Goal: Task Accomplishment & Management: Manage account settings

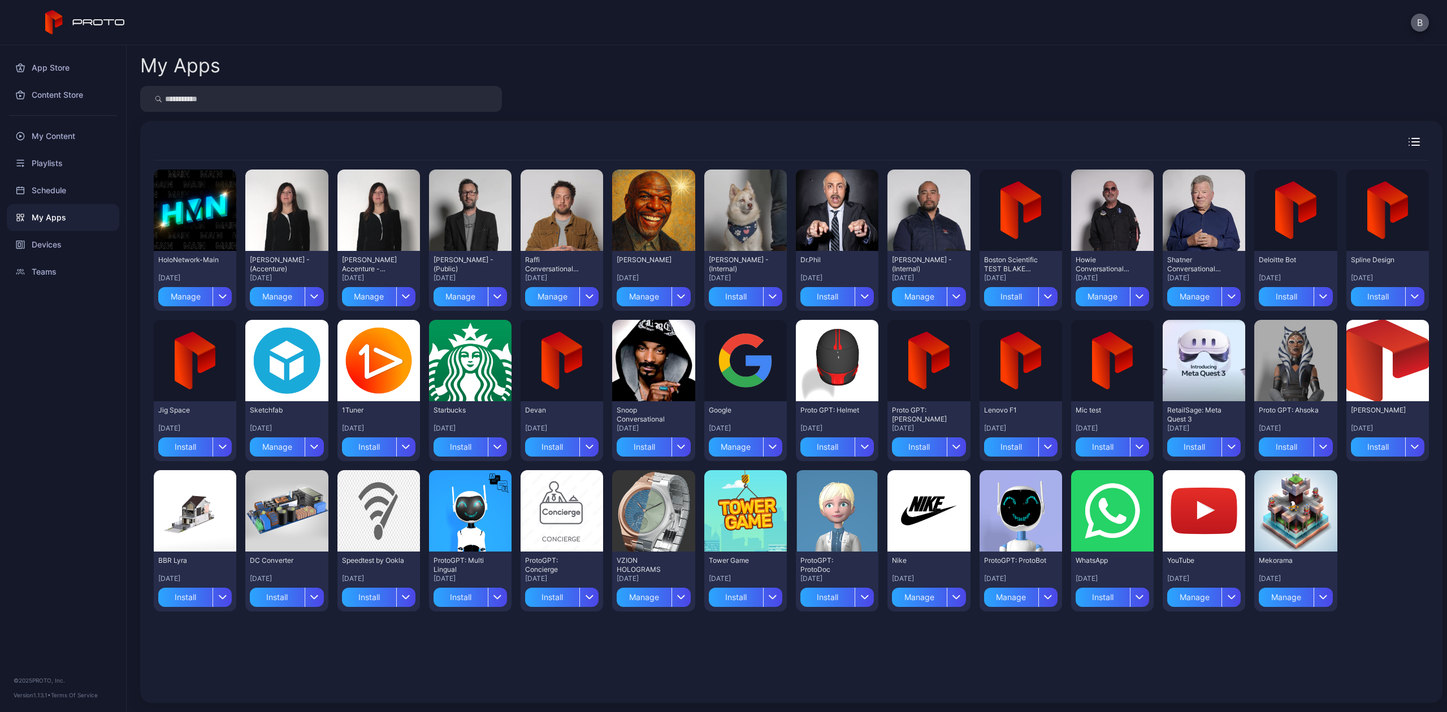
click at [1420, 19] on button "B" at bounding box center [1420, 23] width 18 height 18
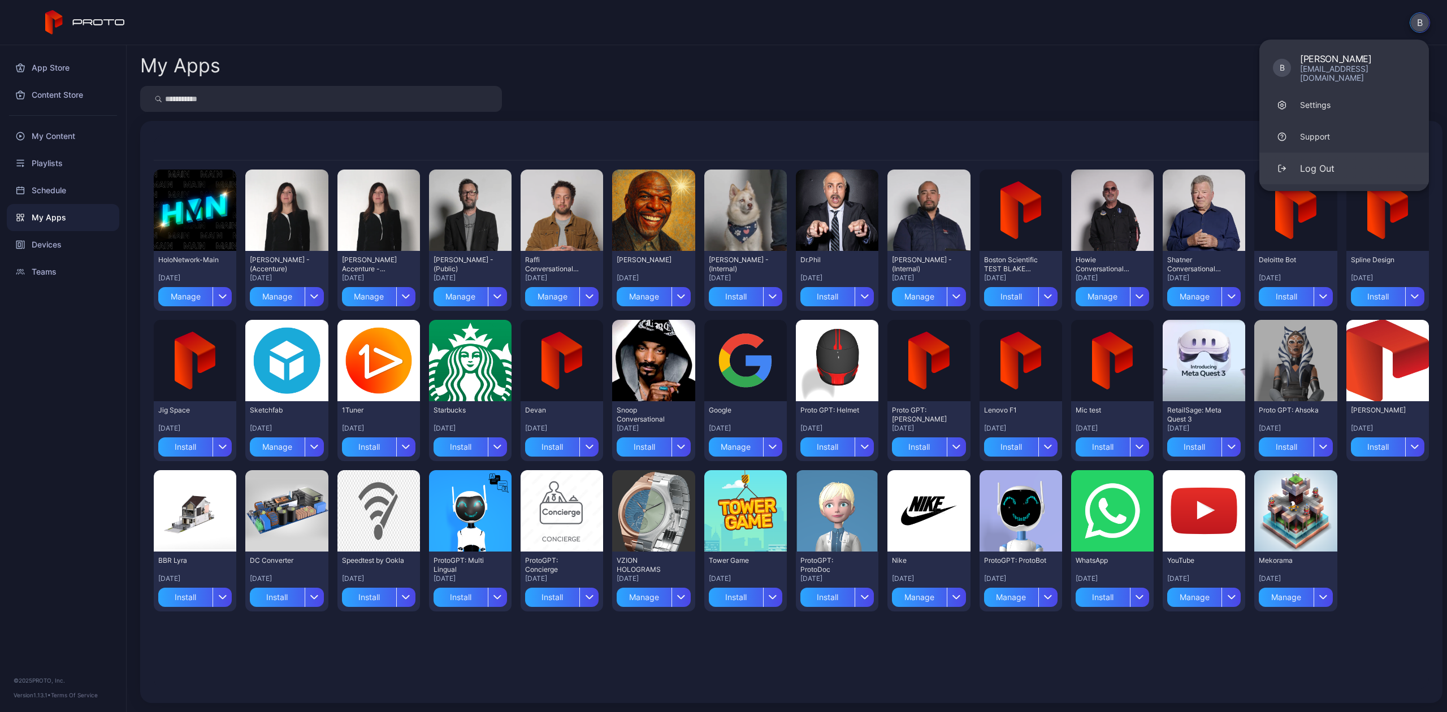
click at [1348, 153] on button "Log Out" at bounding box center [1344, 169] width 170 height 32
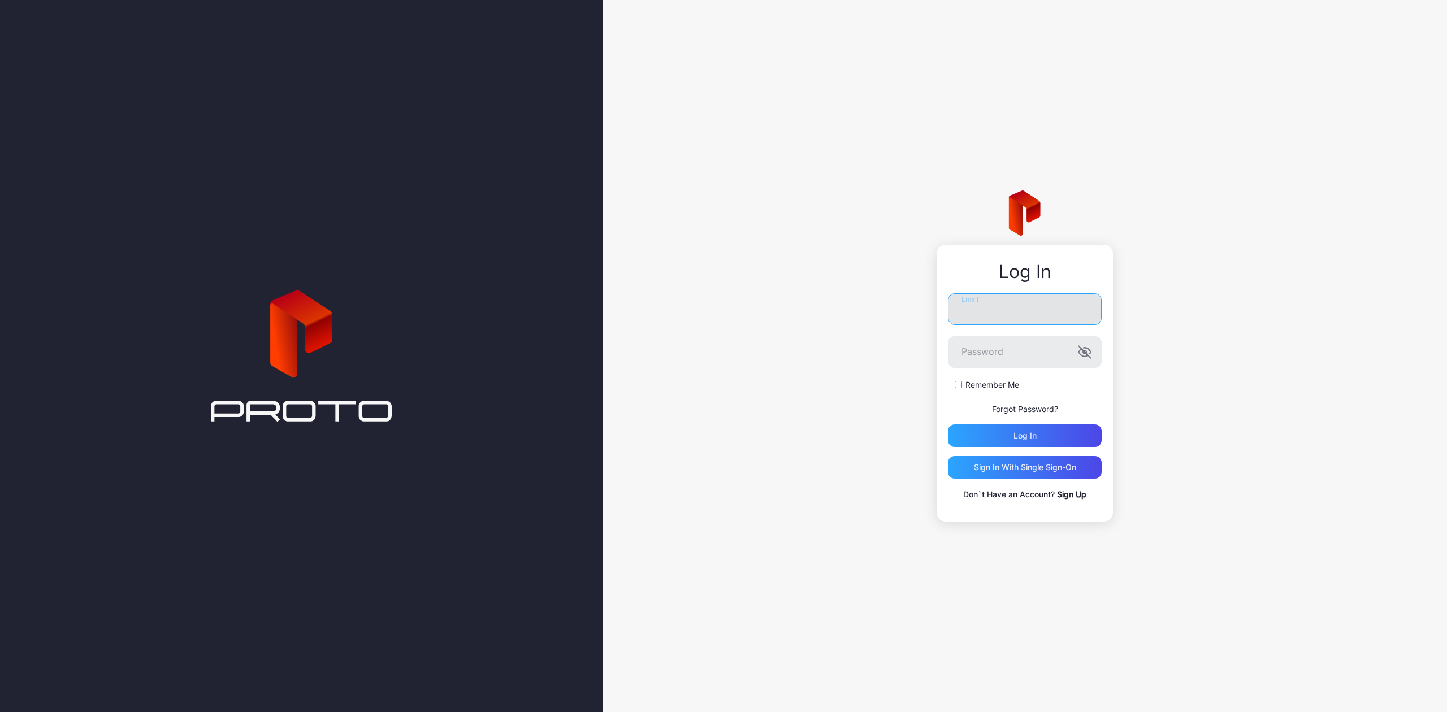
click at [1056, 304] on input "Email" at bounding box center [1025, 309] width 154 height 32
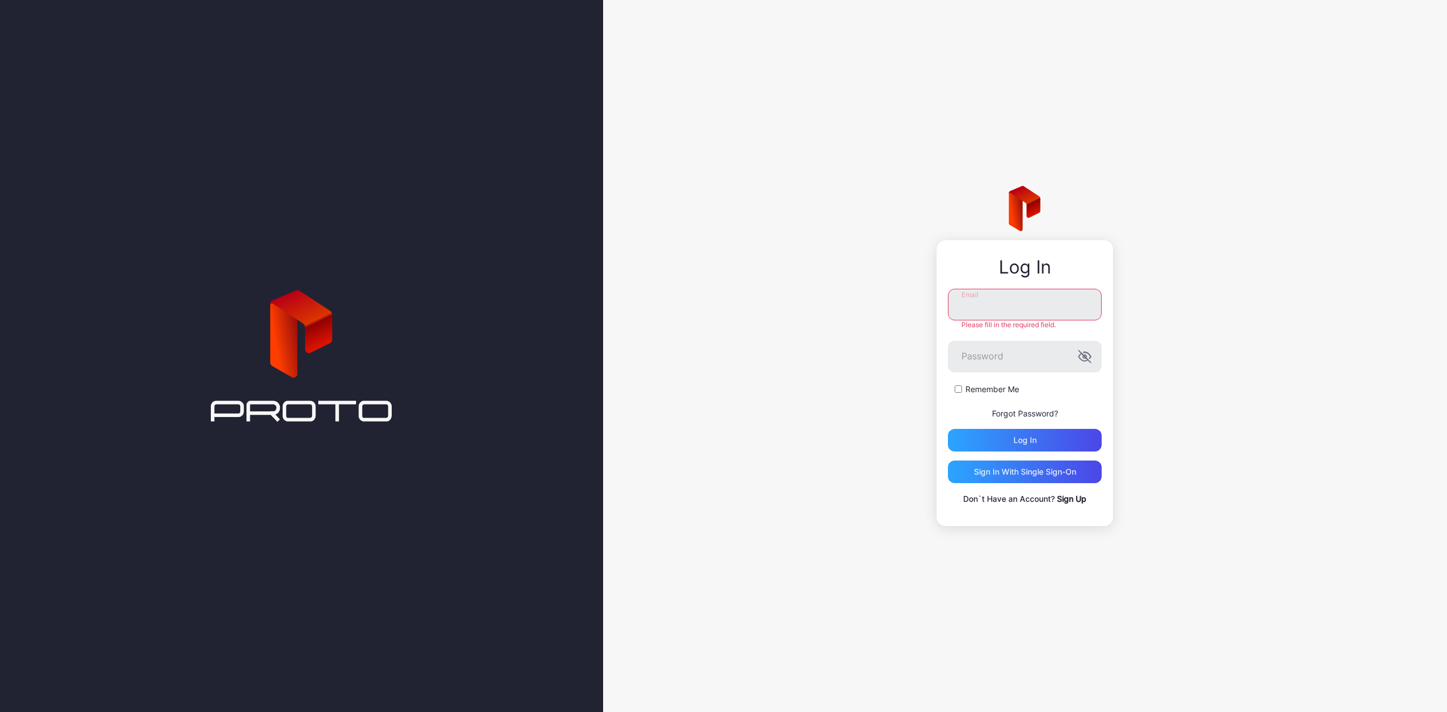
type input "**********"
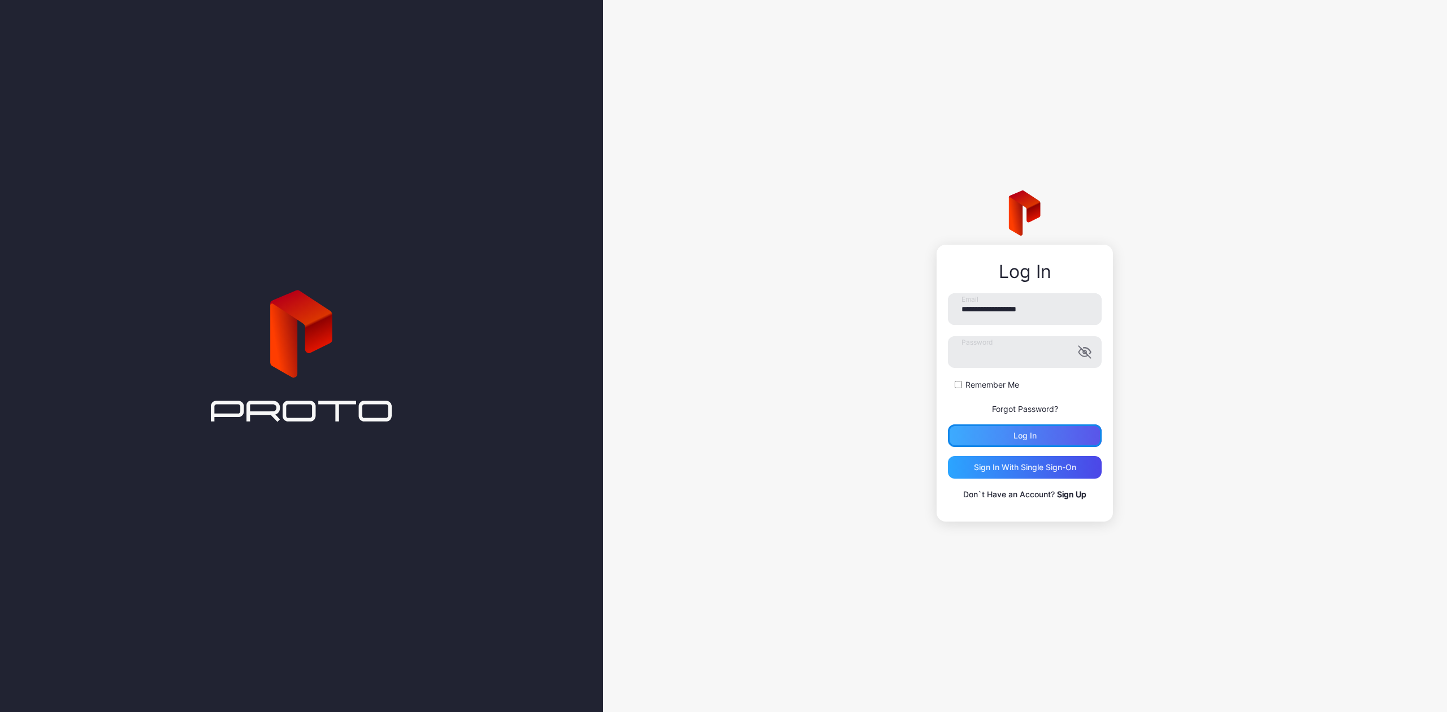
click at [1036, 439] on div "Log in" at bounding box center [1024, 435] width 23 height 9
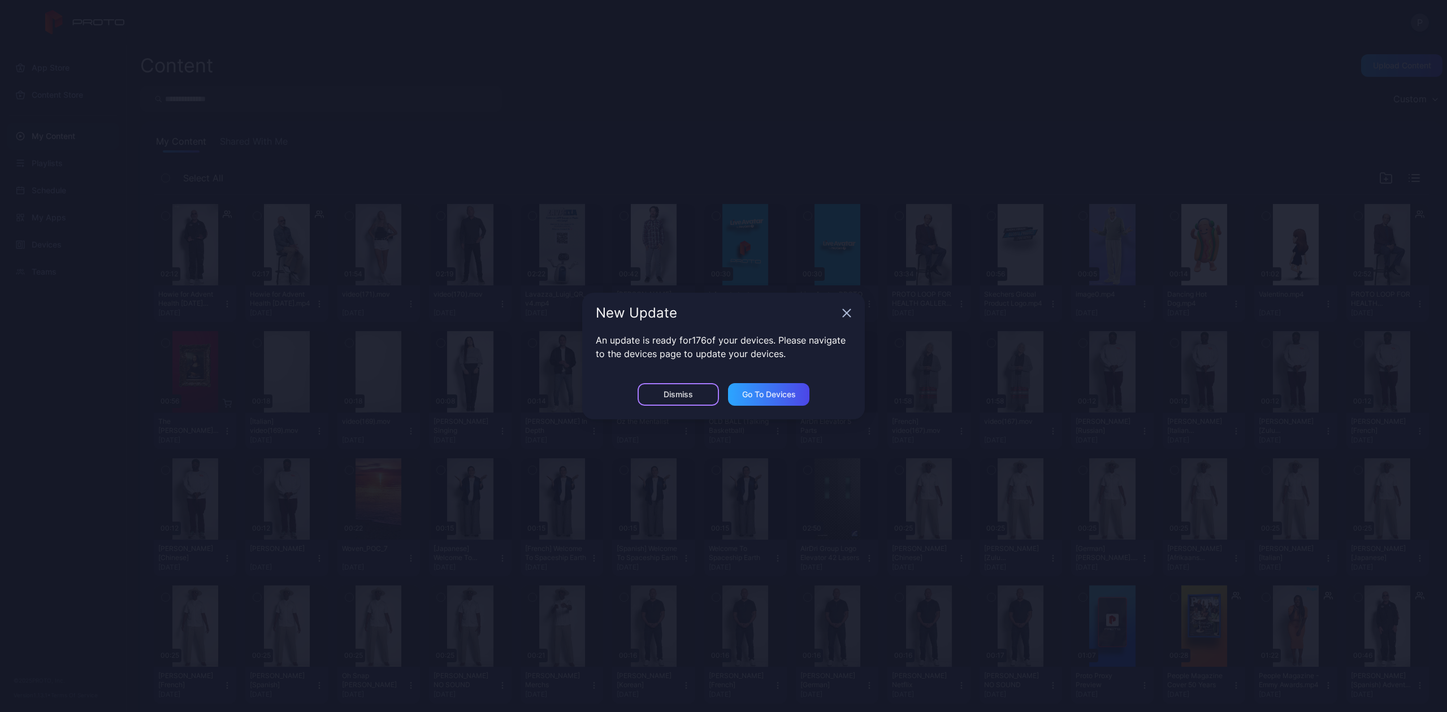
click at [667, 403] on div "Dismiss" at bounding box center [678, 394] width 81 height 23
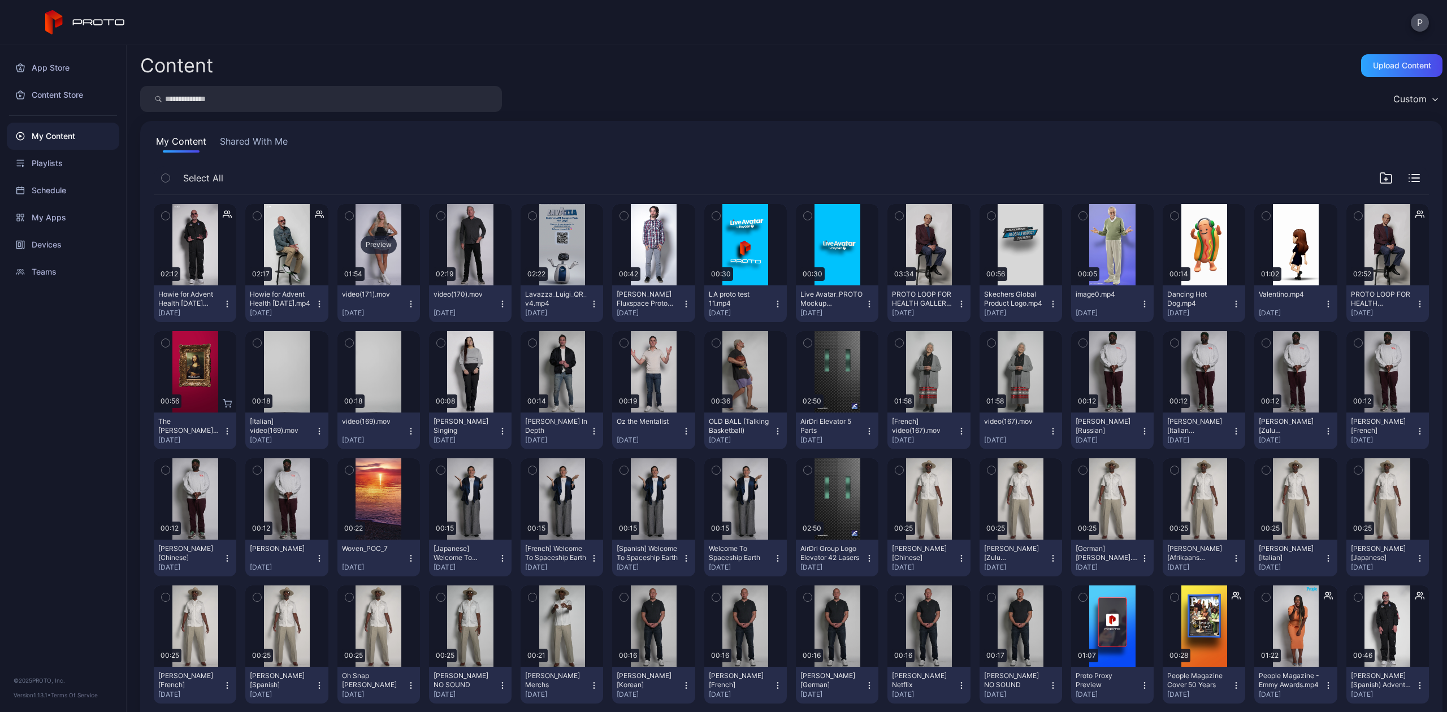
click at [375, 240] on div "Preview" at bounding box center [379, 245] width 36 height 18
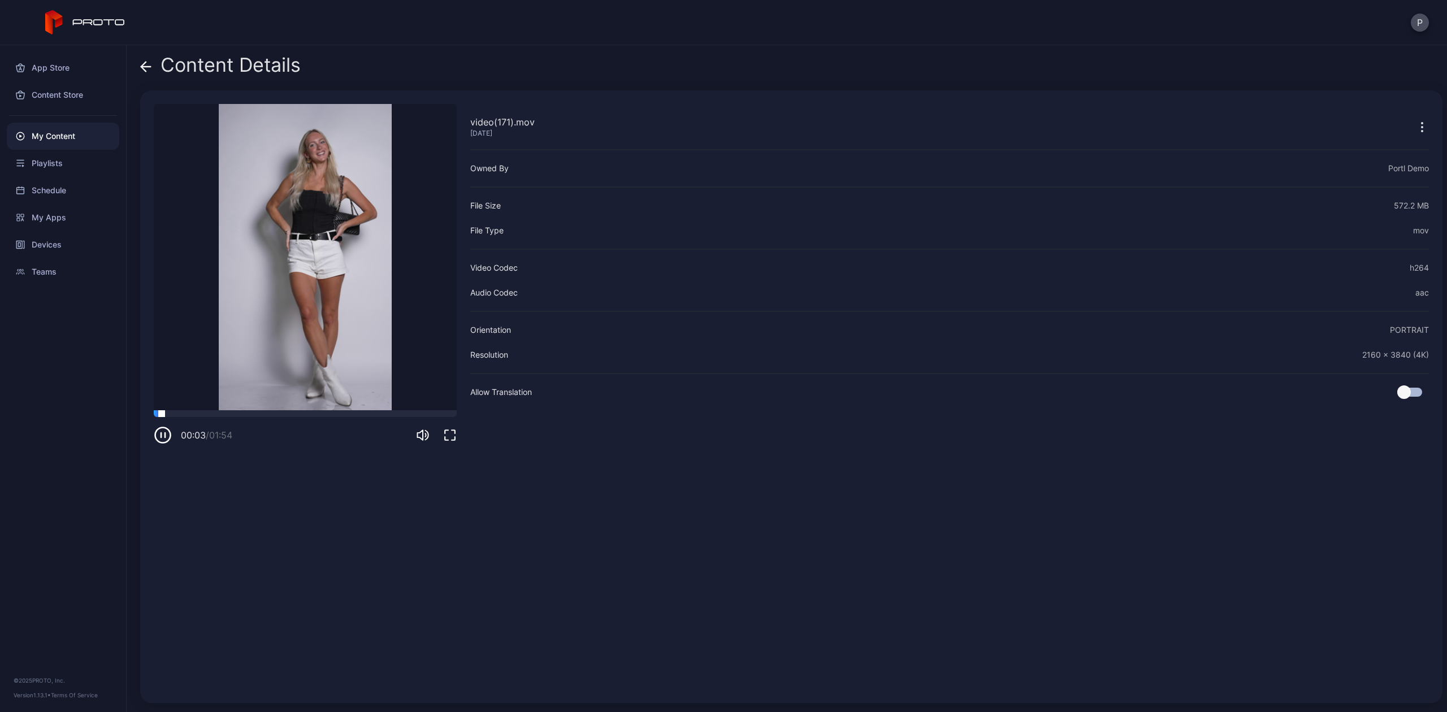
click at [225, 413] on div at bounding box center [305, 413] width 303 height 7
click at [337, 412] on div at bounding box center [305, 413] width 303 height 7
click at [145, 64] on icon at bounding box center [145, 66] width 11 height 11
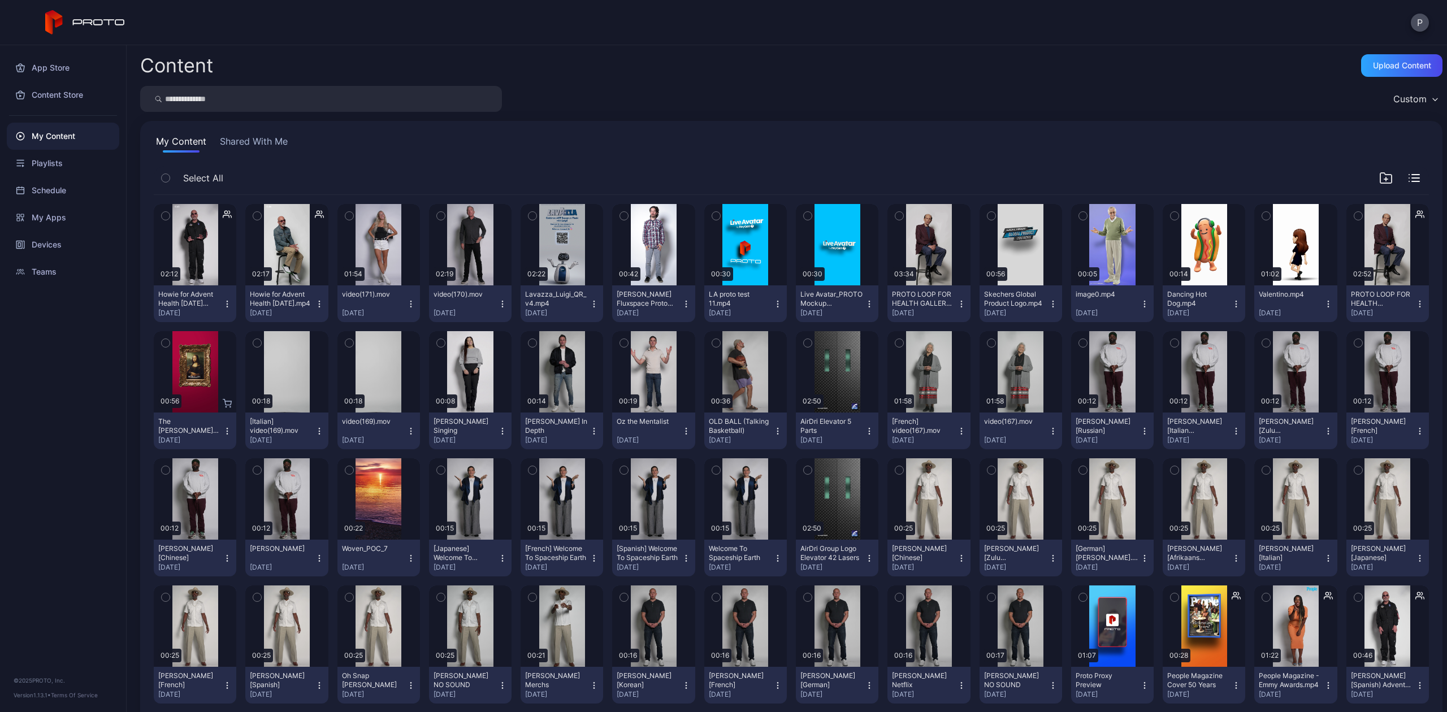
click at [1393, 103] on div "Custom" at bounding box center [1409, 98] width 33 height 11
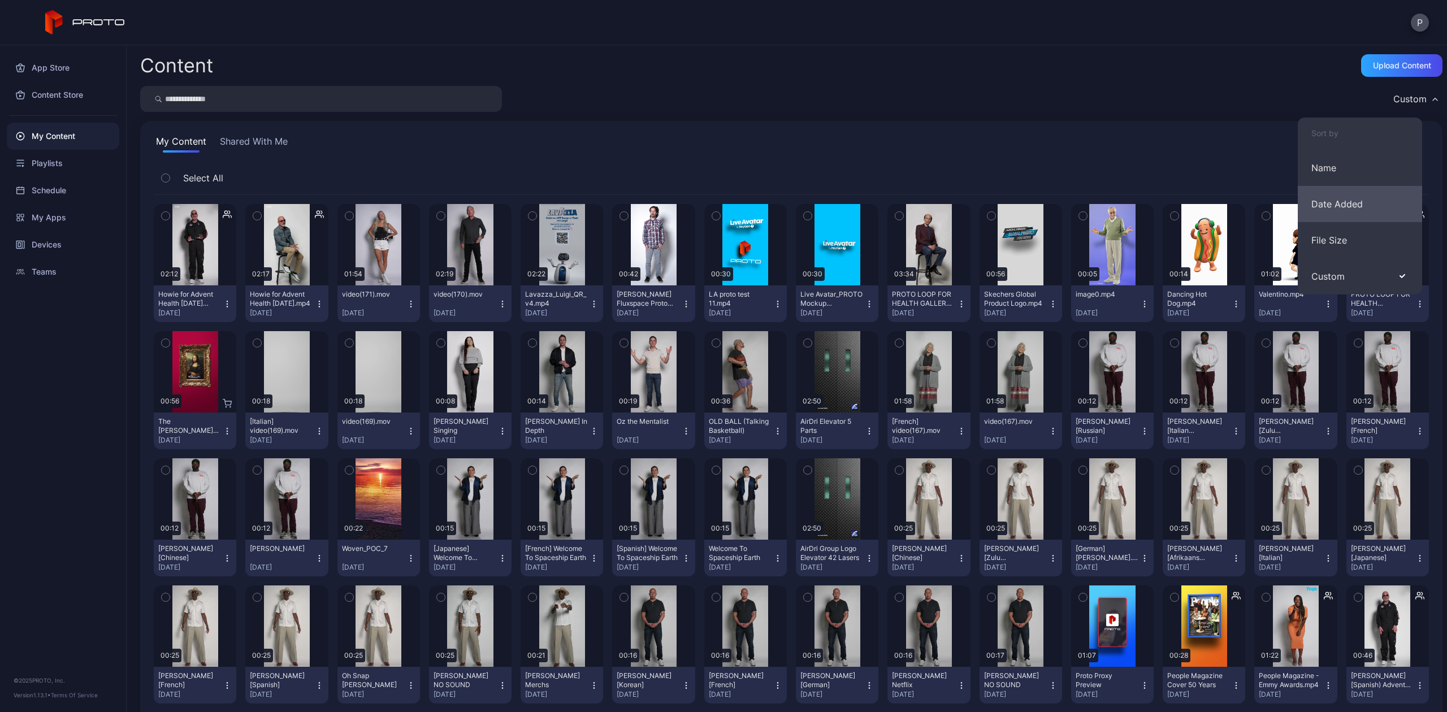
click at [1323, 204] on button "Date Added" at bounding box center [1360, 204] width 124 height 36
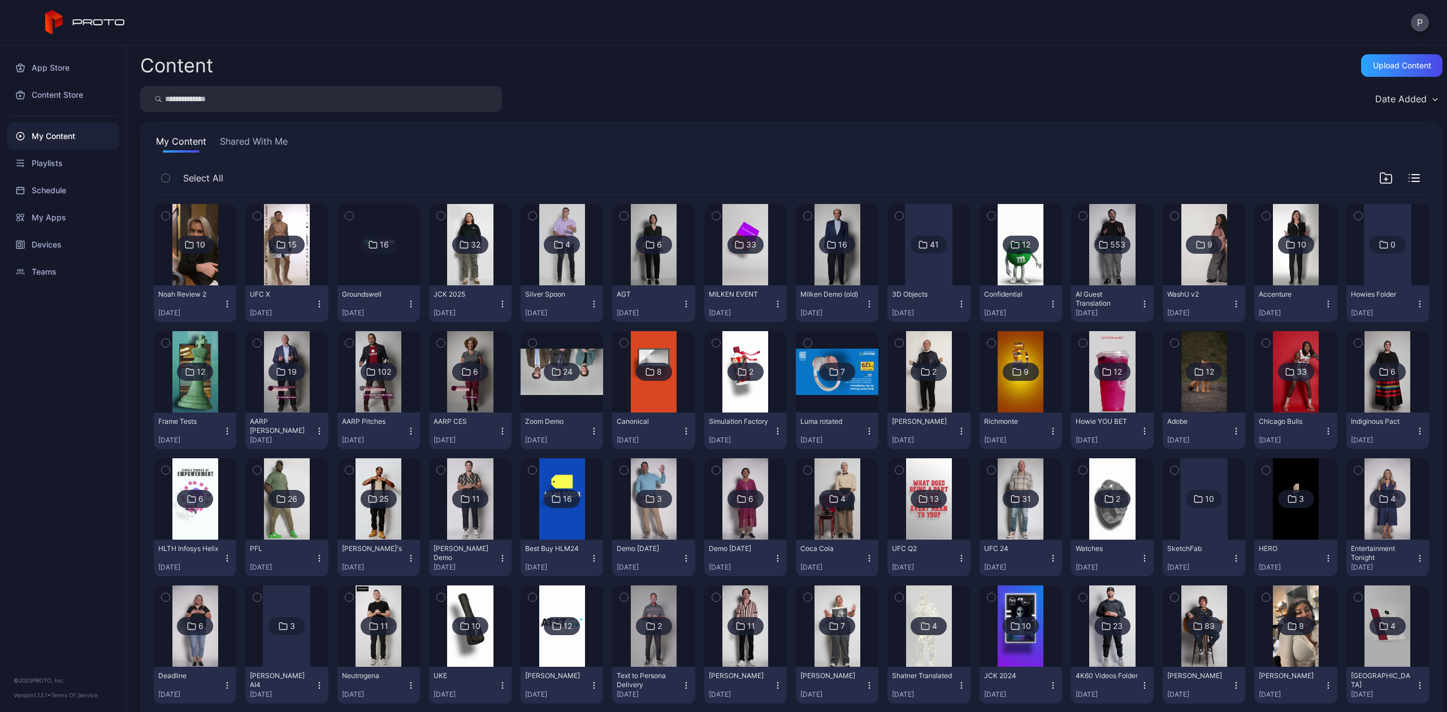
click at [209, 247] on div "10" at bounding box center [195, 245] width 36 height 18
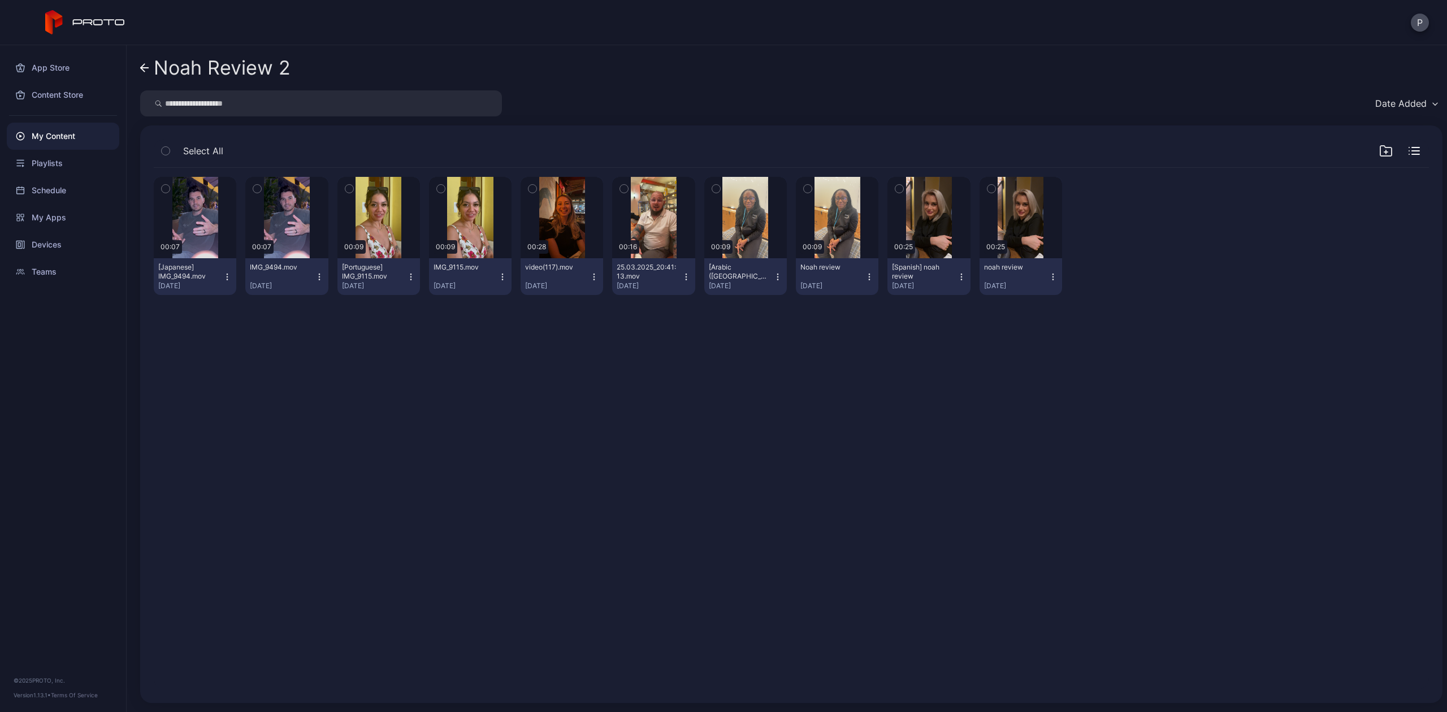
click at [138, 69] on div "Noah Review 2 Date Added Select All Preview 00:07 [Japanese] IMG_9494.mov [DATE…" at bounding box center [787, 378] width 1320 height 667
click at [144, 71] on icon at bounding box center [143, 68] width 4 height 8
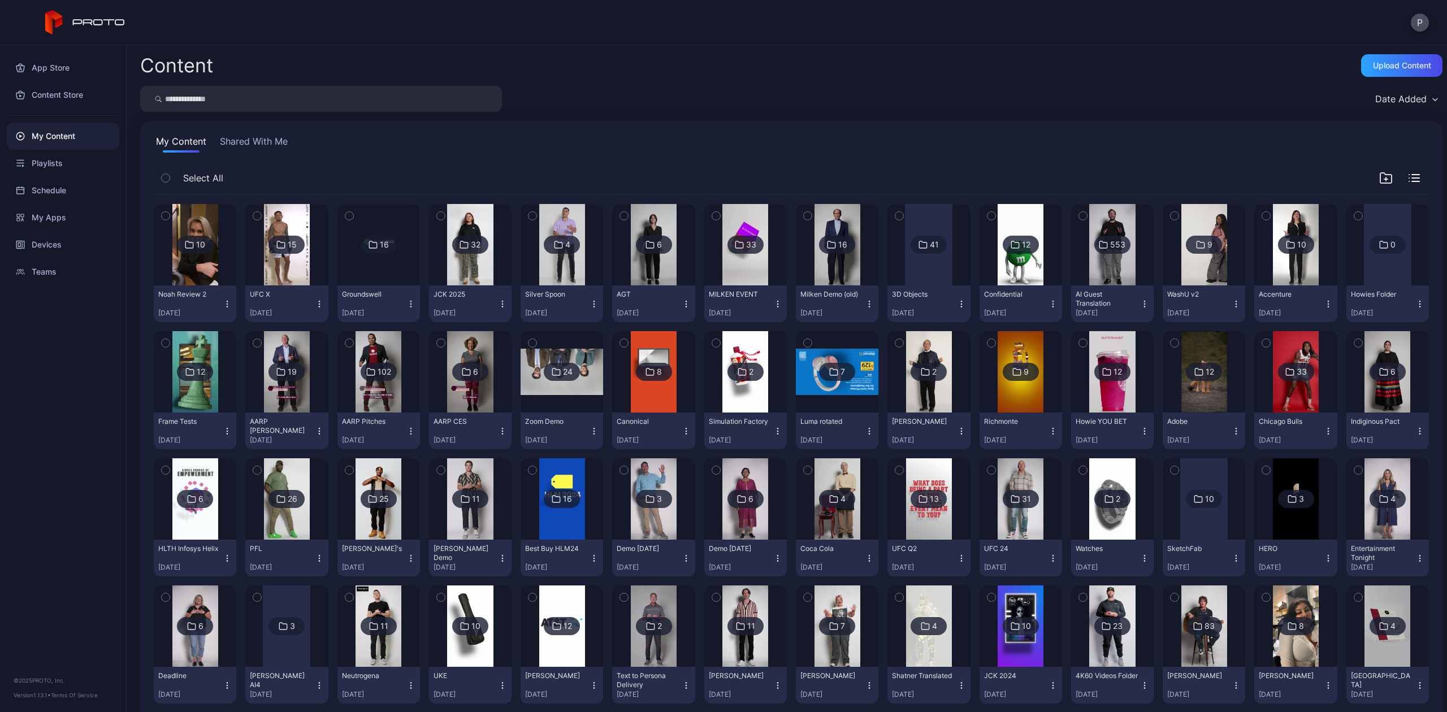
click at [1377, 98] on div "Date Added" at bounding box center [1400, 98] width 51 height 11
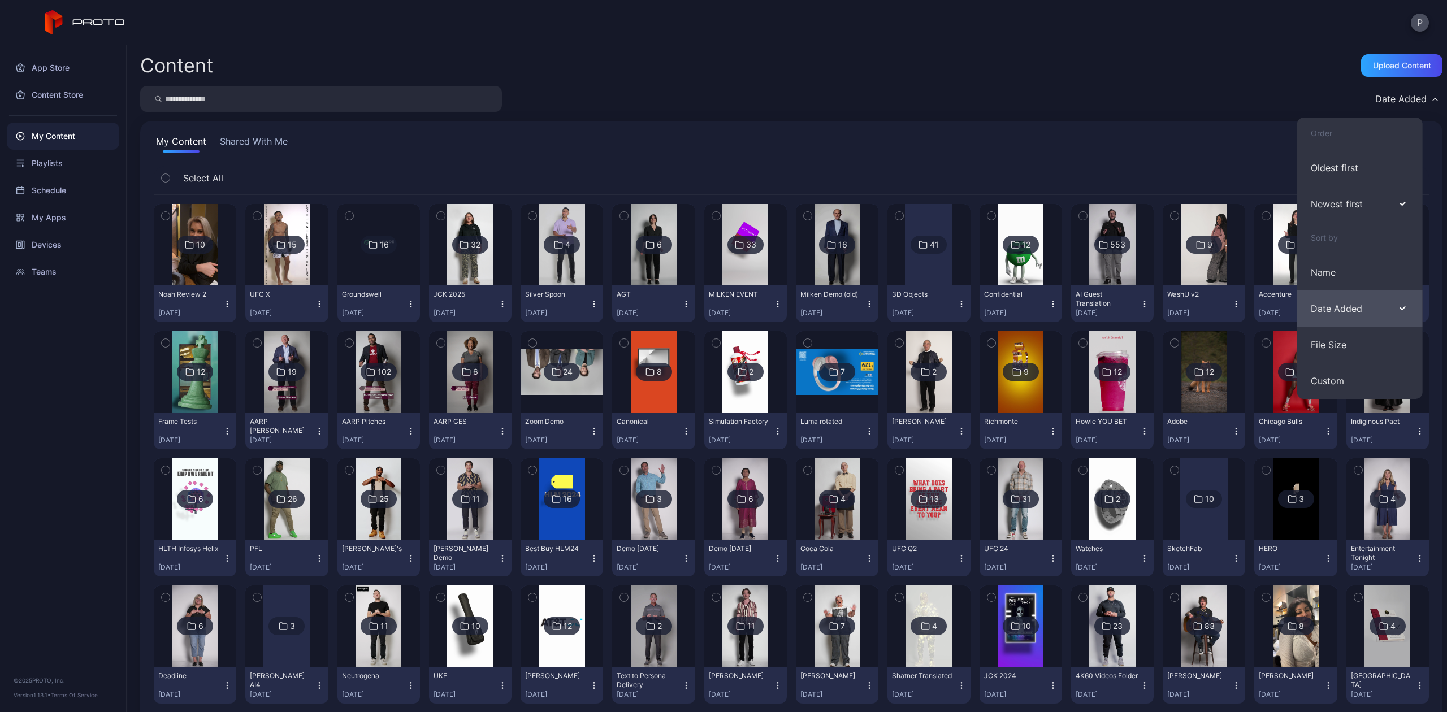
click at [1332, 304] on button "Date Added" at bounding box center [1359, 309] width 125 height 36
